Goal: Check status: Check status

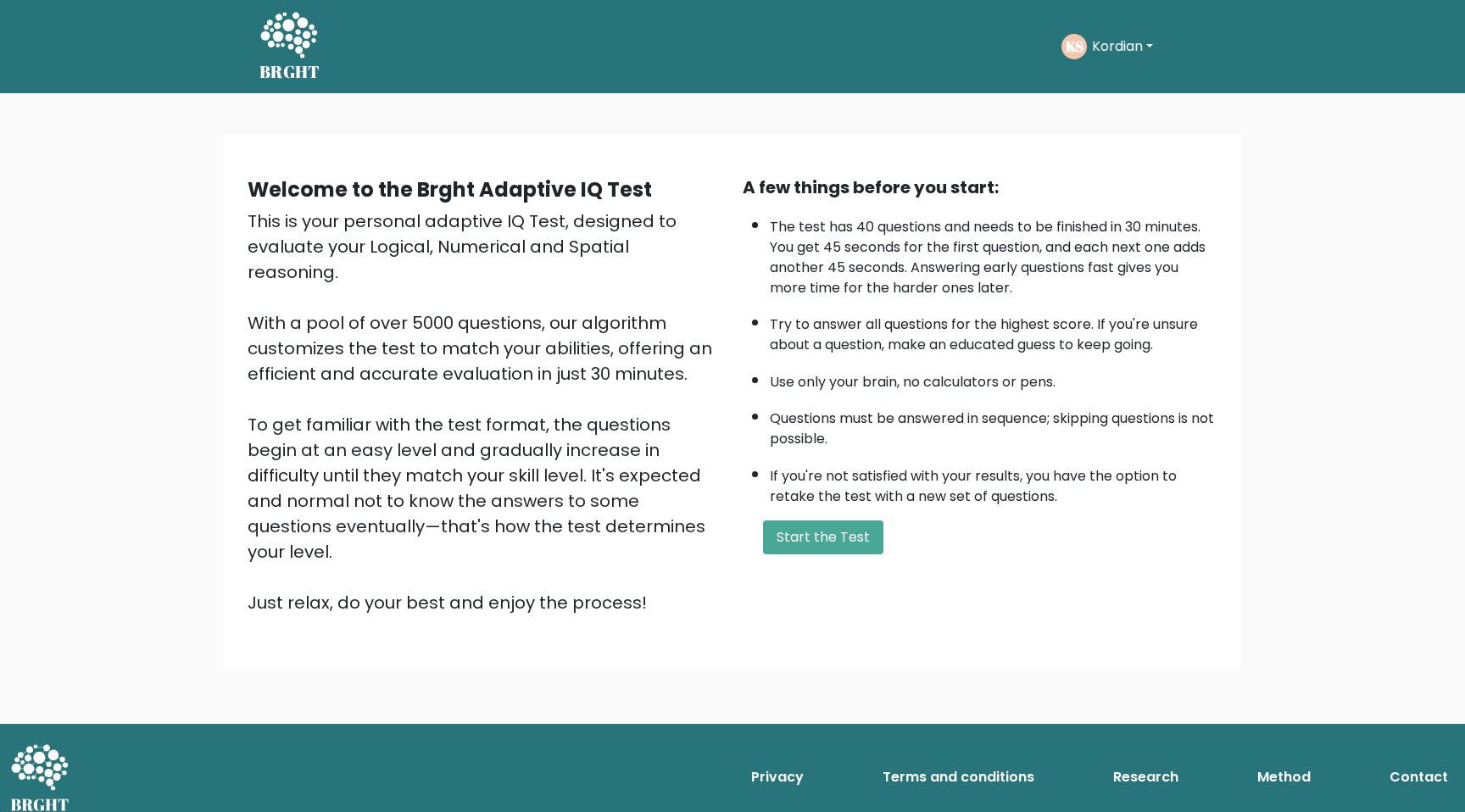
click at [1099, 32] on div "KS Kordian Dashboard Profile Settings Logout" at bounding box center [1133, 46] width 144 height 39
click at [1095, 41] on button "Kordian" at bounding box center [1122, 46] width 71 height 22
click at [1084, 87] on link "Dashboard" at bounding box center [1128, 90] width 133 height 27
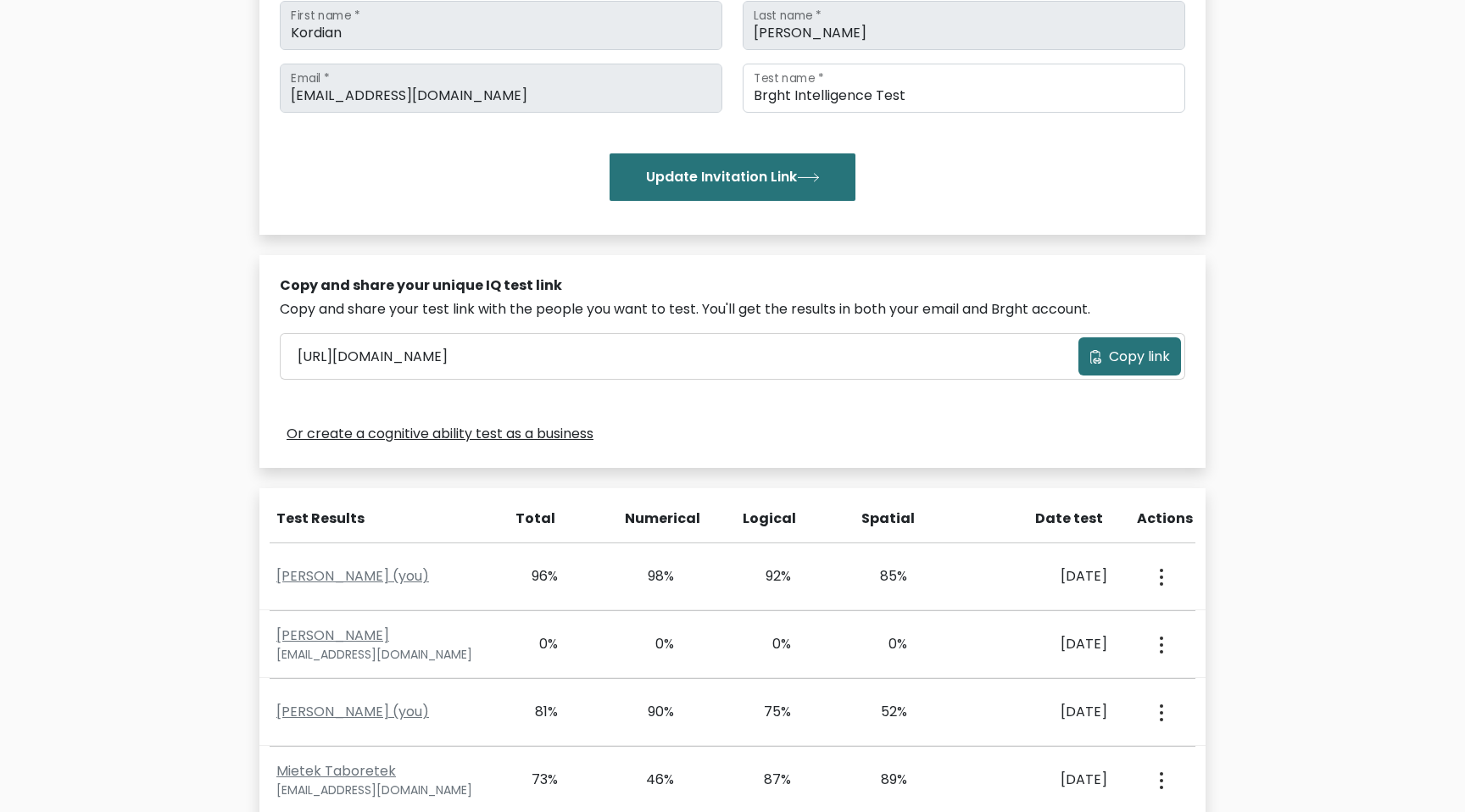
scroll to position [340, 0]
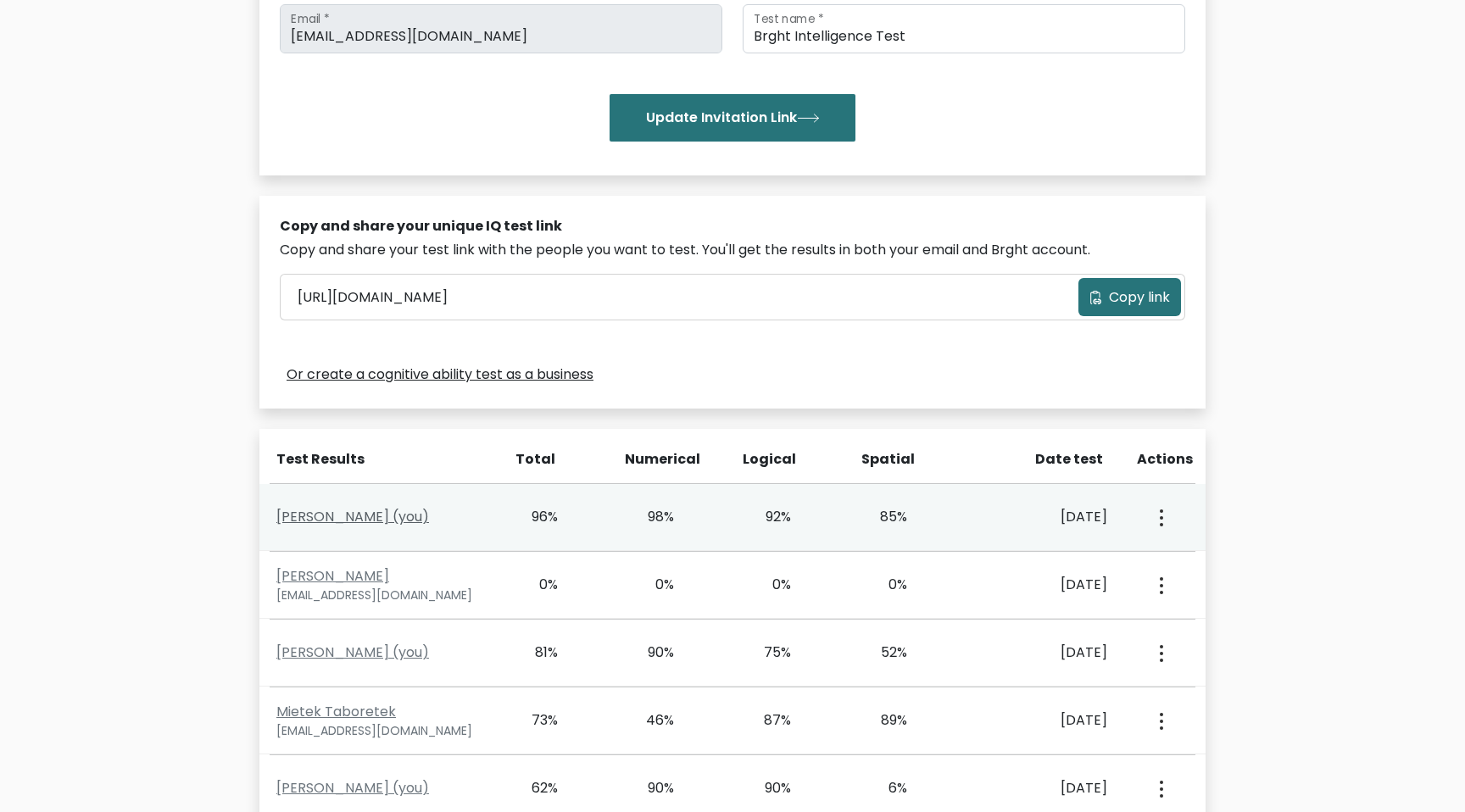
click at [341, 515] on link "Kordian Sasiela (you)" at bounding box center [352, 517] width 152 height 20
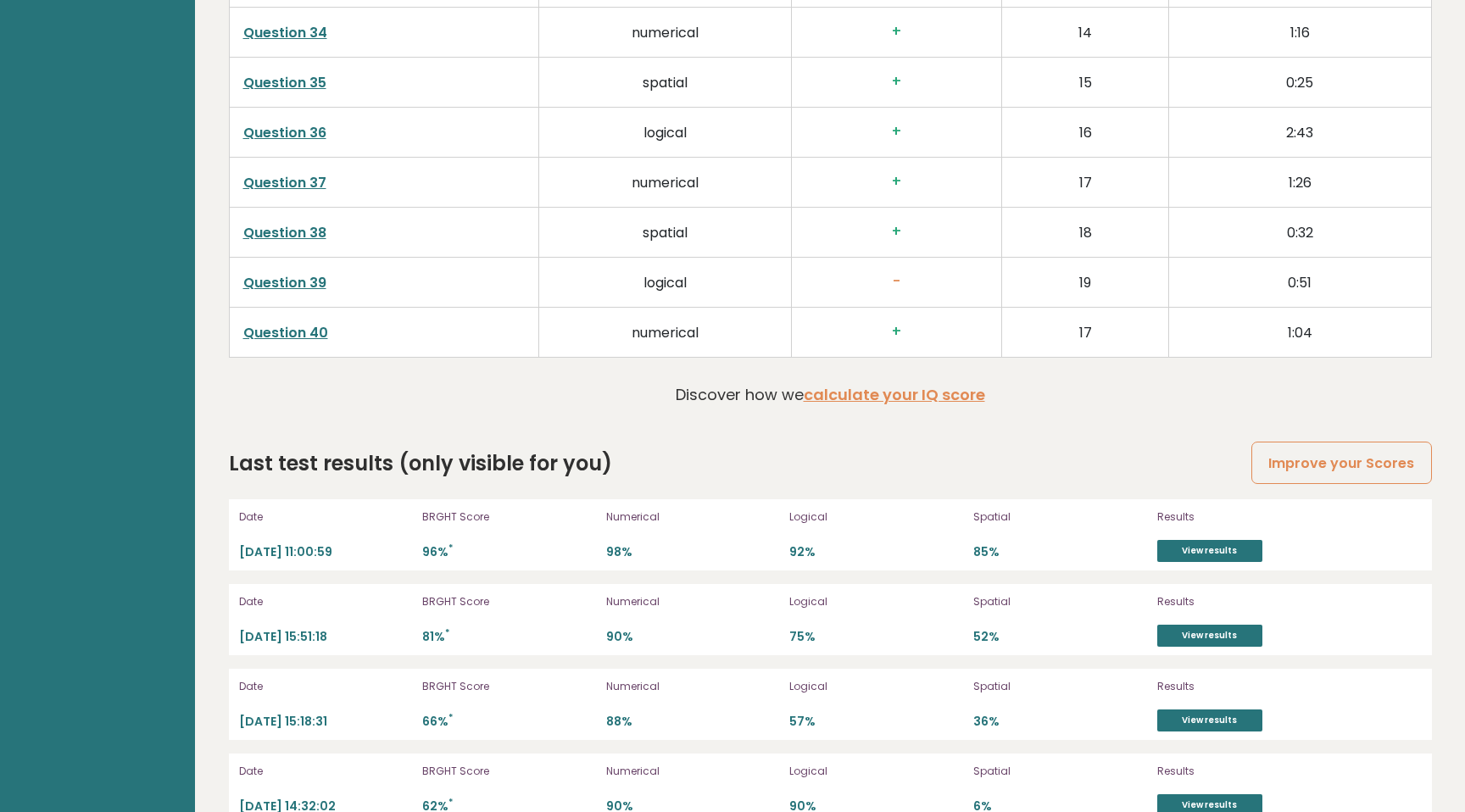
scroll to position [4489, 0]
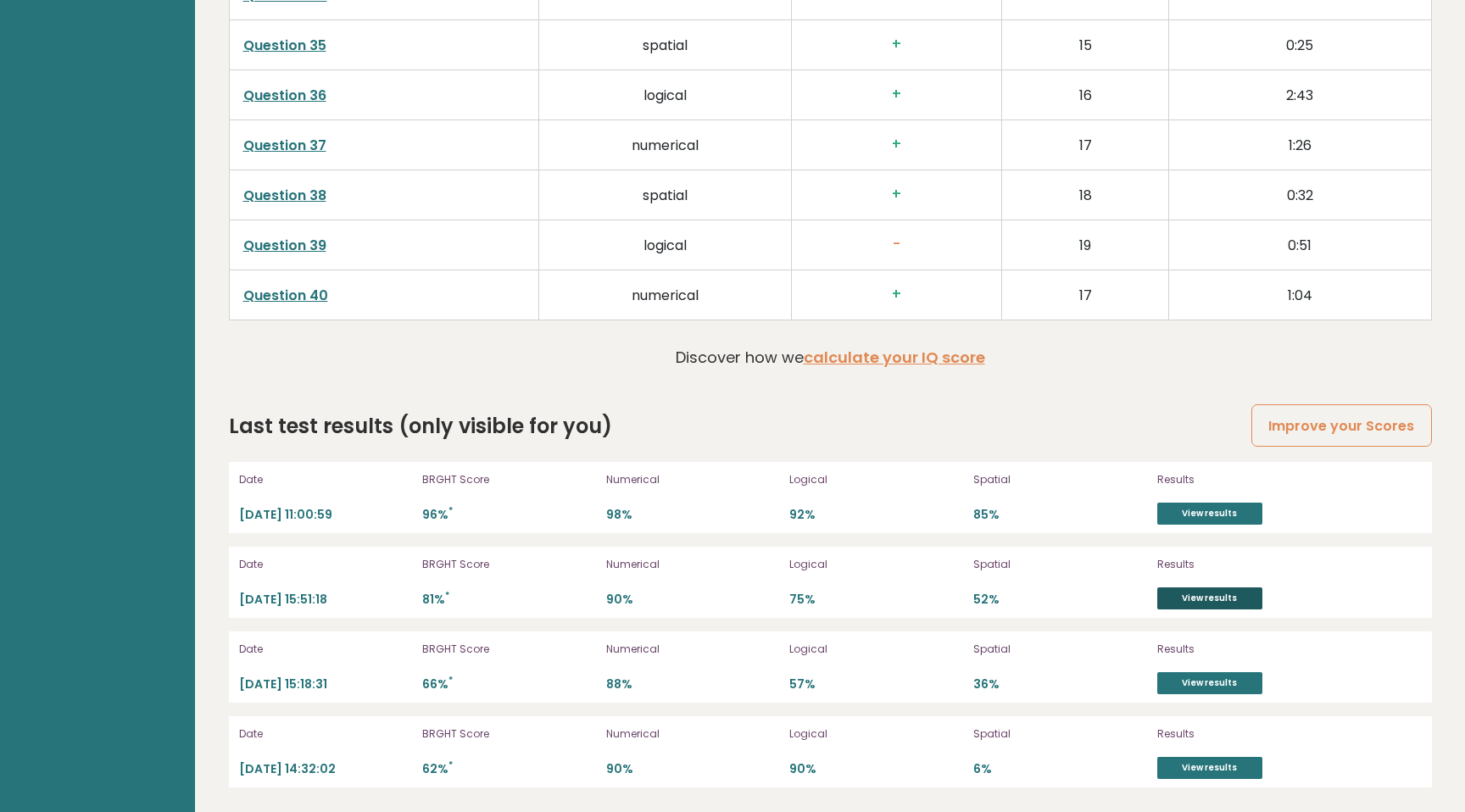
click at [1228, 597] on link "View results" at bounding box center [1209, 598] width 105 height 22
click at [1232, 682] on link "View results" at bounding box center [1209, 683] width 105 height 22
click at [1164, 759] on link "View results" at bounding box center [1209, 768] width 105 height 22
click at [1232, 592] on link "View results" at bounding box center [1209, 598] width 105 height 22
